Goal: Task Accomplishment & Management: Use online tool/utility

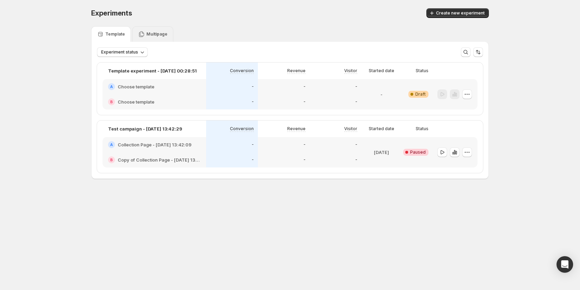
click at [149, 35] on p "Multipage" at bounding box center [156, 34] width 21 height 6
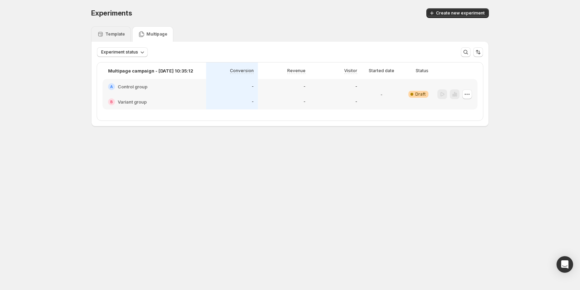
click at [110, 36] on p "Template" at bounding box center [115, 34] width 20 height 6
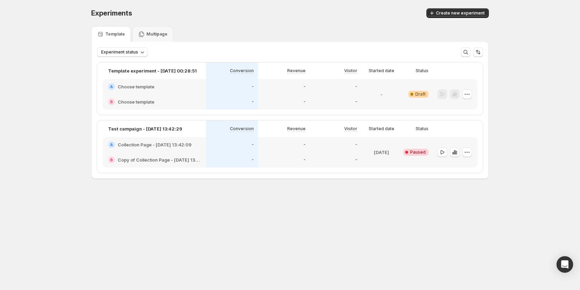
click at [154, 93] on div "A Choose template" at bounding box center [155, 86] width 104 height 15
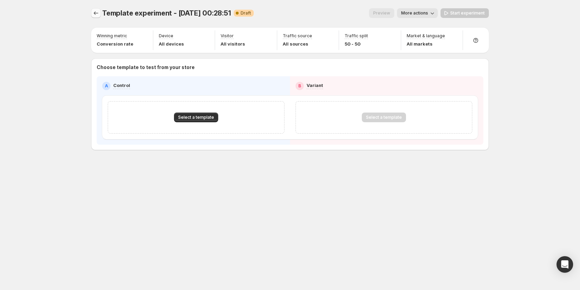
click at [96, 15] on icon "Experiments" at bounding box center [96, 13] width 7 height 7
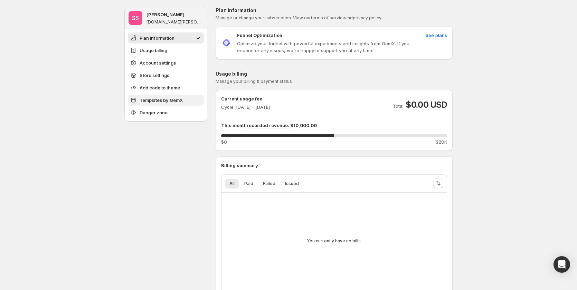
click at [149, 98] on span "Templates by GemX" at bounding box center [160, 100] width 43 height 7
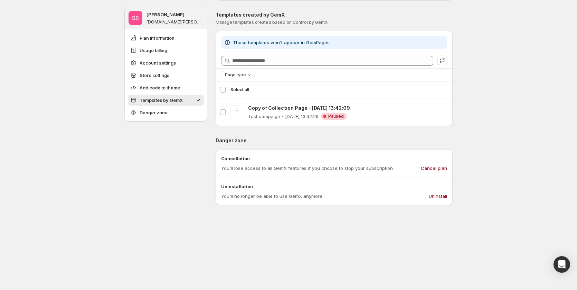
scroll to position [640, 0]
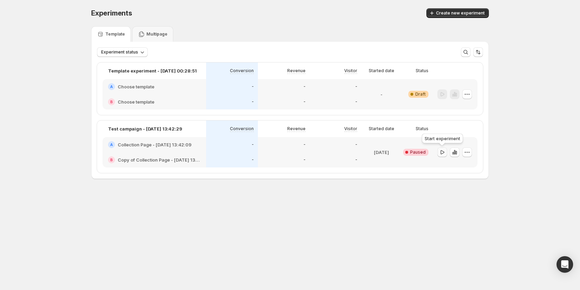
click at [443, 152] on icon "button" at bounding box center [442, 152] width 7 height 7
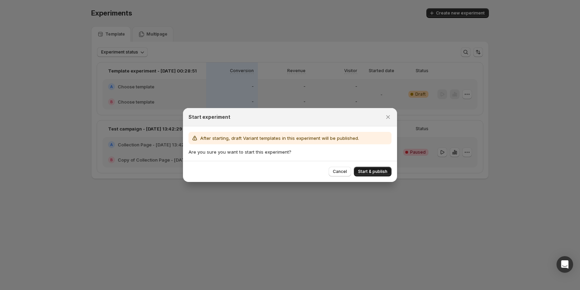
click at [374, 172] on span "Start & publish" at bounding box center [372, 172] width 29 height 6
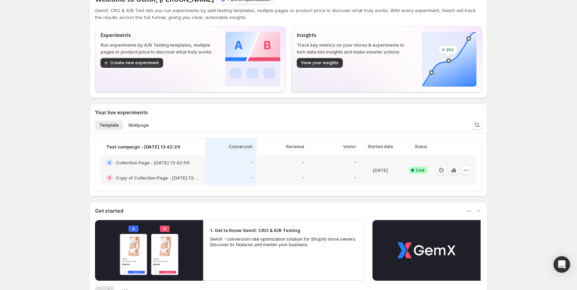
scroll to position [35, 0]
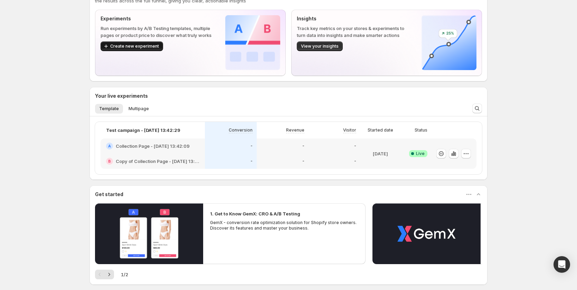
click at [137, 47] on span "Create new experiment" at bounding box center [134, 47] width 49 height 6
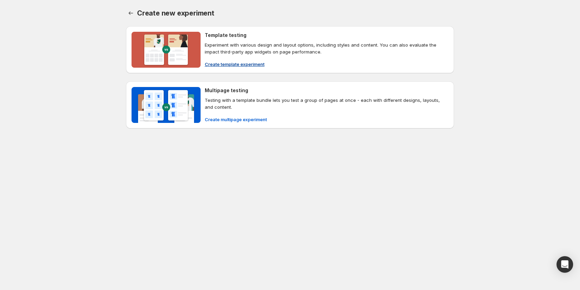
click at [229, 67] on span "Create template experiment" at bounding box center [235, 64] width 60 height 7
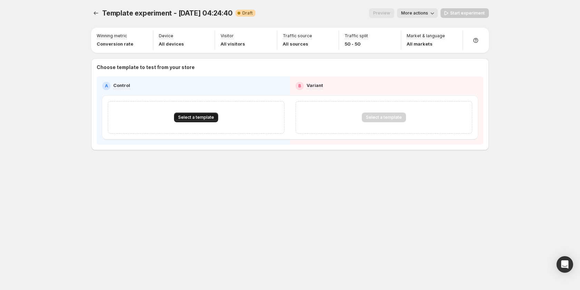
click at [205, 120] on span "Select a template" at bounding box center [196, 118] width 36 height 6
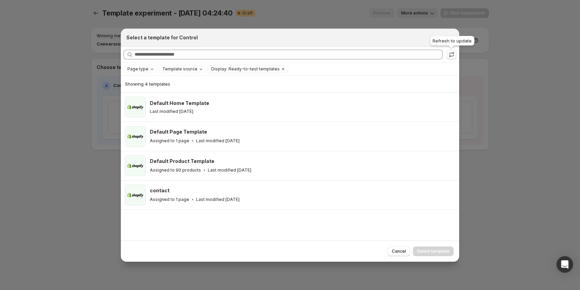
click at [451, 53] on icon ":r1n:" at bounding box center [451, 54] width 7 height 7
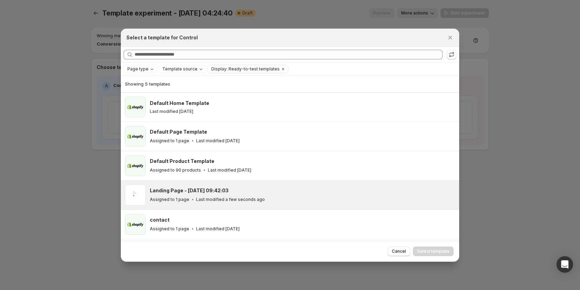
click at [204, 200] on p "Last modified a few seconds ago" at bounding box center [230, 200] width 69 height 6
click at [422, 247] on button "Select template" at bounding box center [433, 252] width 41 height 10
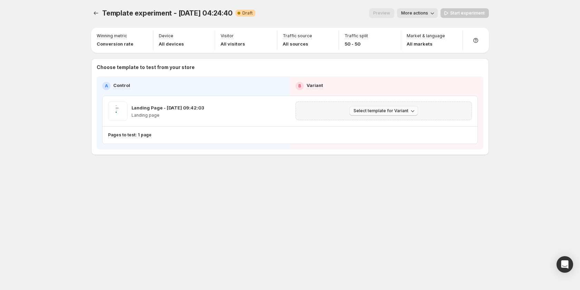
click at [367, 106] on button "Select template for Variant" at bounding box center [383, 111] width 69 height 10
click at [381, 138] on span "Create Variant based on Control" at bounding box center [385, 137] width 70 height 6
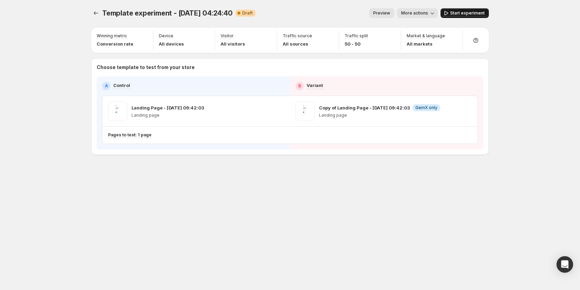
click at [471, 13] on span "Start experiment" at bounding box center [467, 13] width 35 height 6
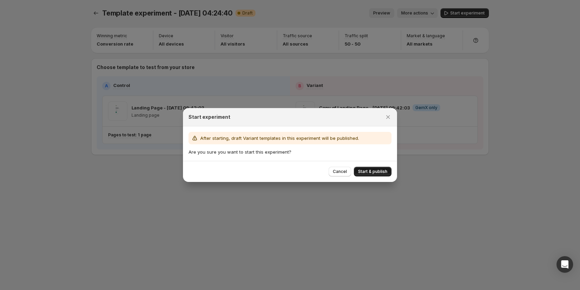
drag, startPoint x: 381, startPoint y: 166, endPoint x: 377, endPoint y: 171, distance: 6.4
click at [380, 166] on div "Cancel Start & publish" at bounding box center [290, 171] width 214 height 21
click at [377, 171] on span "Start & publish" at bounding box center [372, 172] width 29 height 6
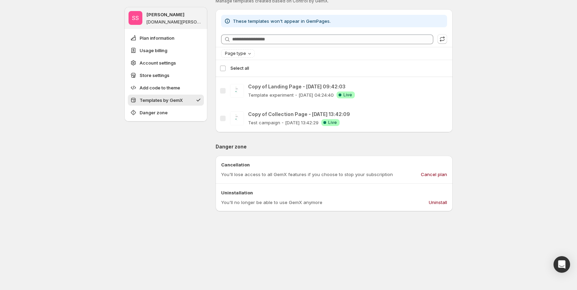
scroll to position [656, 0]
click at [441, 202] on span "Uninstall" at bounding box center [437, 203] width 18 height 7
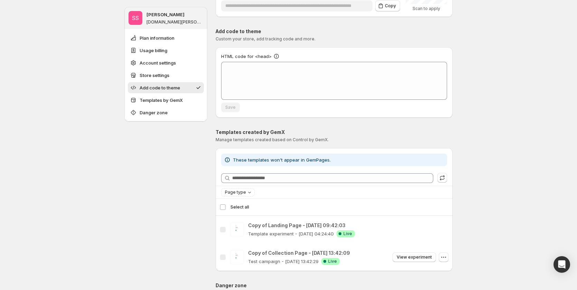
scroll to position [518, 0]
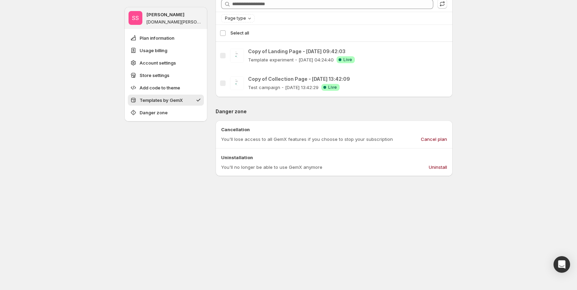
scroll to position [587, 0]
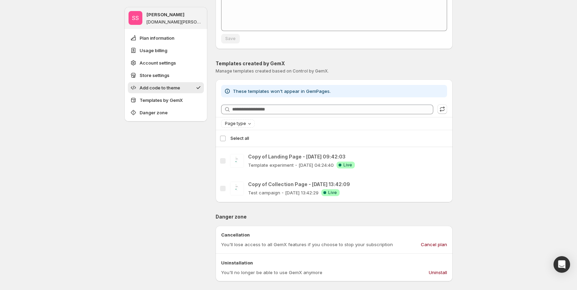
click at [265, 271] on p "You'll no longer be able to use GemX anymore" at bounding box center [271, 272] width 101 height 7
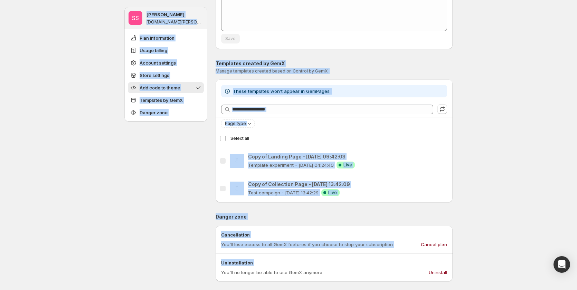
click at [265, 271] on p "You'll no longer be able to use GemX anymore" at bounding box center [271, 272] width 101 height 7
click at [344, 268] on div "Uninstallation You'll no longer be able to use GemX anymore Uninstall" at bounding box center [334, 267] width 226 height 17
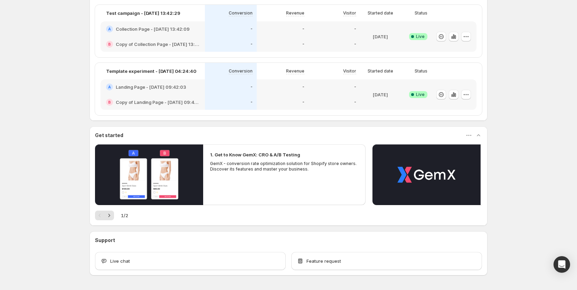
scroll to position [140, 0]
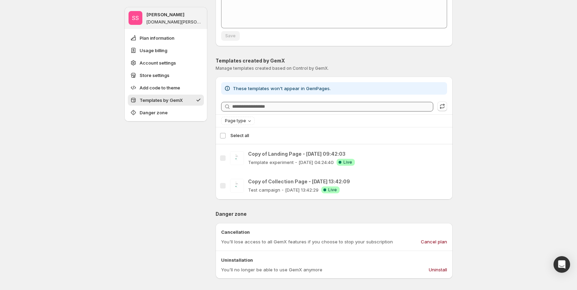
scroll to position [658, 0]
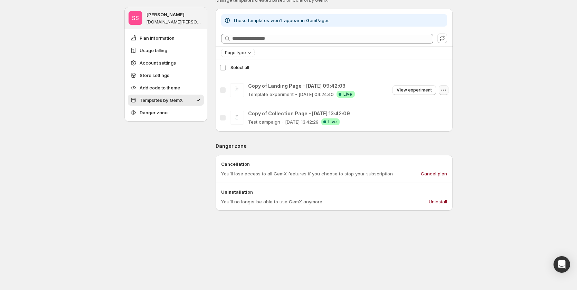
click at [445, 91] on icon "button" at bounding box center [443, 90] width 7 height 7
click at [406, 88] on span "View experiment" at bounding box center [413, 90] width 35 height 6
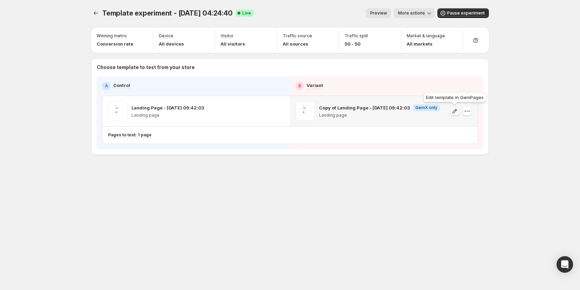
click at [454, 112] on icon "button" at bounding box center [454, 111] width 7 height 7
